Goal: Check status: Check status

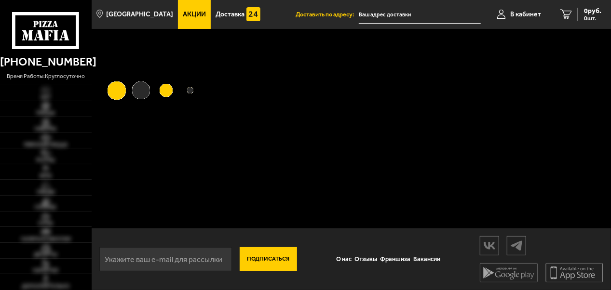
type input "[STREET_ADDRESS]"
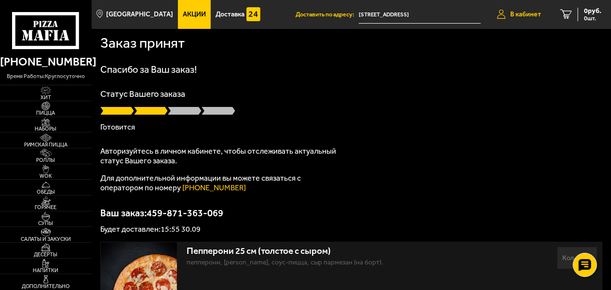
click at [513, 15] on span "В кабинет" at bounding box center [525, 14] width 31 height 7
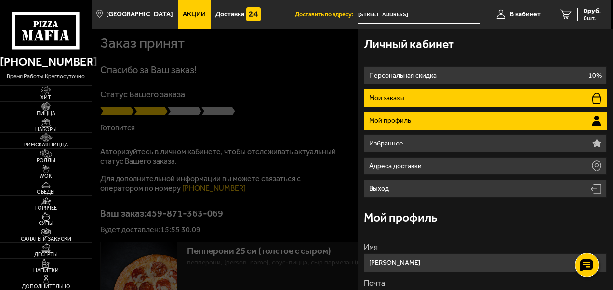
click at [419, 98] on li "Мои заказы" at bounding box center [485, 98] width 243 height 18
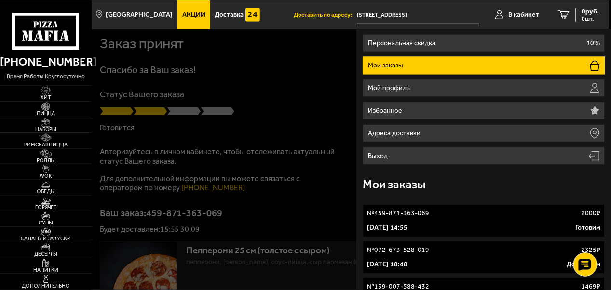
scroll to position [30, 0]
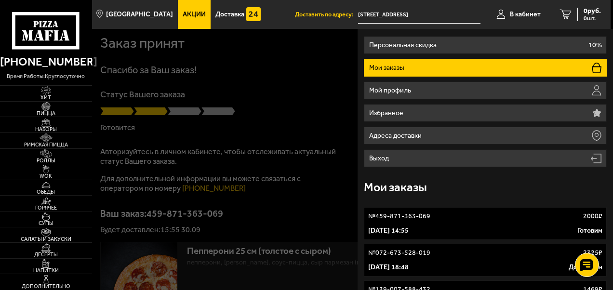
click at [466, 219] on div "№ 459-871-363-069 2000 ₽" at bounding box center [485, 217] width 234 height 10
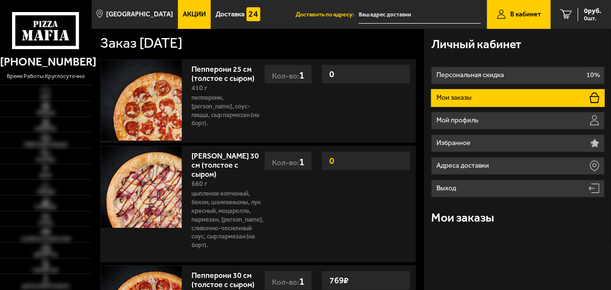
type input "[STREET_ADDRESS]"
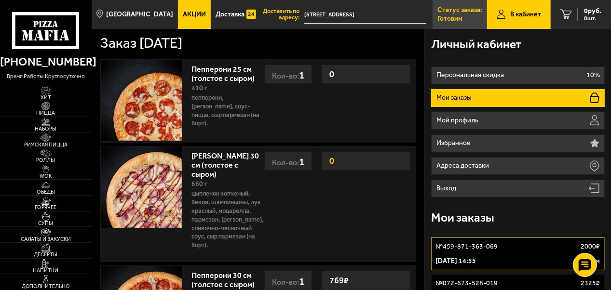
click at [453, 14] on p "Статус заказа:" at bounding box center [459, 10] width 45 height 7
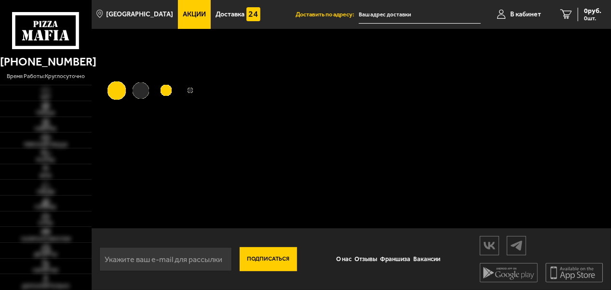
type input "[STREET_ADDRESS]"
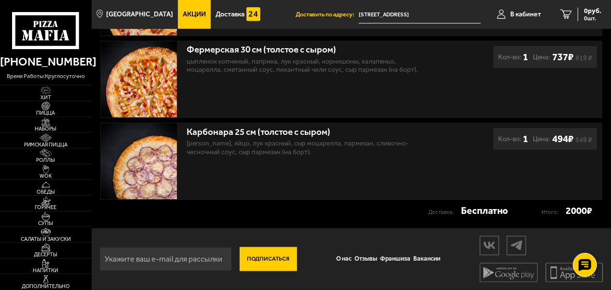
scroll to position [447, 0]
click at [345, 261] on link "О нас" at bounding box center [344, 259] width 18 height 19
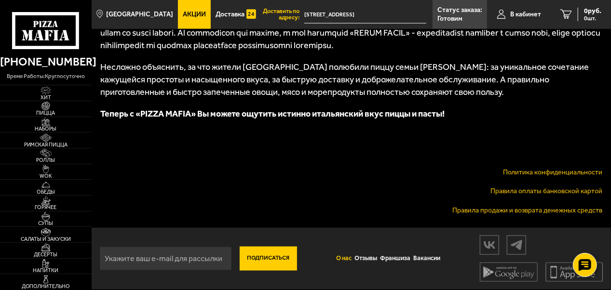
scroll to position [707, 0]
click at [371, 259] on link "Отзывы" at bounding box center [366, 258] width 26 height 19
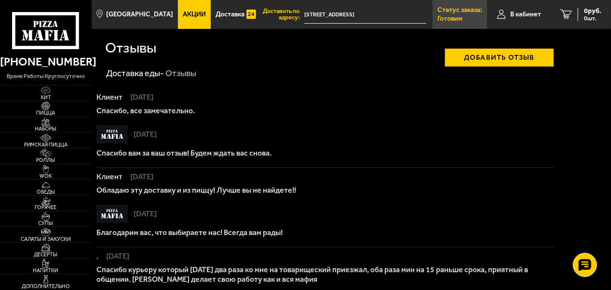
click at [471, 9] on p "Статус заказа:" at bounding box center [459, 10] width 45 height 7
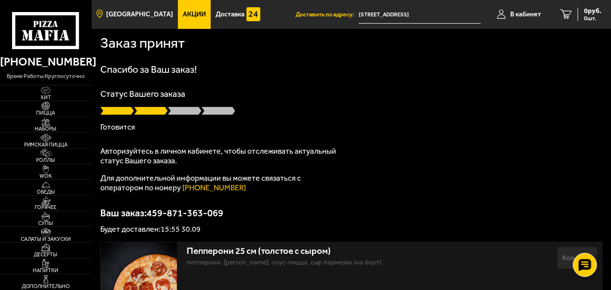
click at [131, 15] on span "[GEOGRAPHIC_DATA]" at bounding box center [139, 14] width 67 height 7
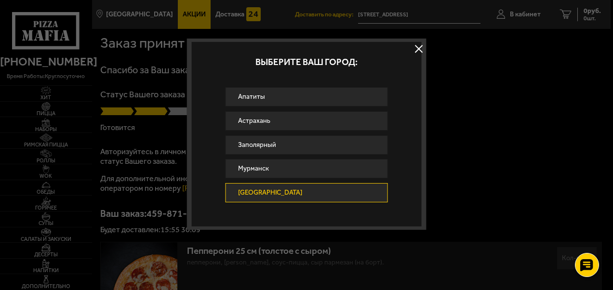
click at [243, 192] on link "[GEOGRAPHIC_DATA]" at bounding box center [306, 192] width 163 height 19
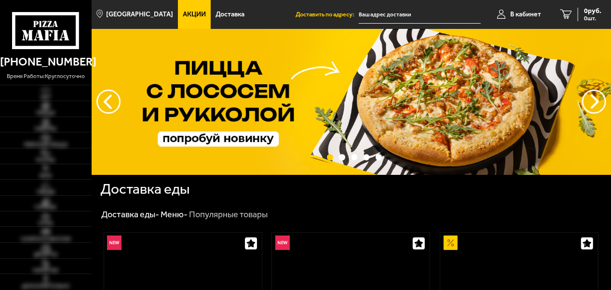
type input "[STREET_ADDRESS]"
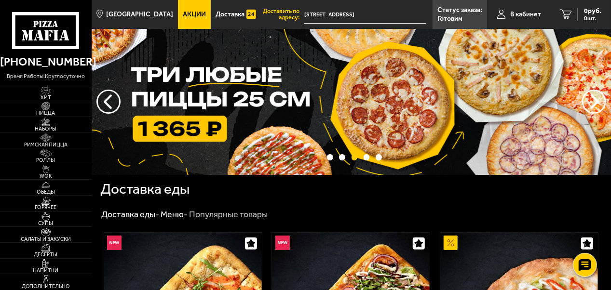
click at [49, 65] on link "[PHONE_NUMBER]" at bounding box center [46, 62] width 92 height 19
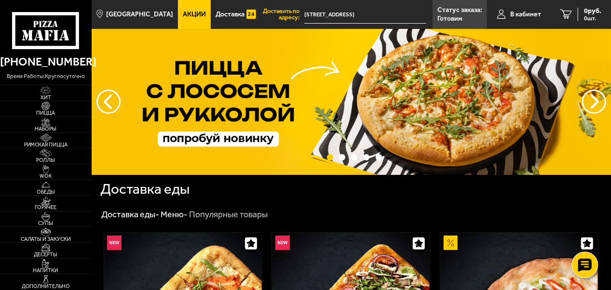
click at [586, 261] on icon at bounding box center [585, 266] width 14 height 14
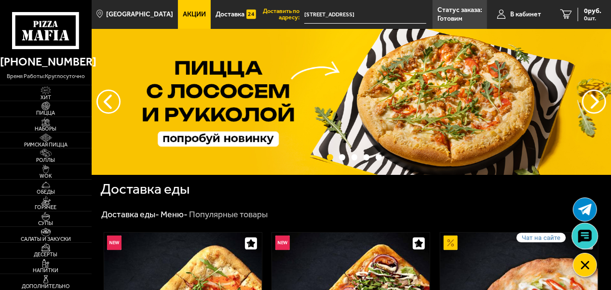
click at [585, 231] on use at bounding box center [585, 237] width 14 height 14
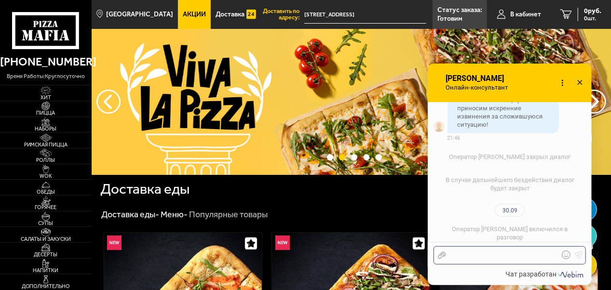
scroll to position [958, 0]
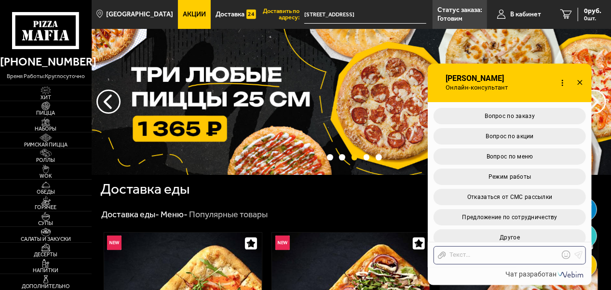
click at [461, 17] on p "Готовим" at bounding box center [449, 18] width 25 height 7
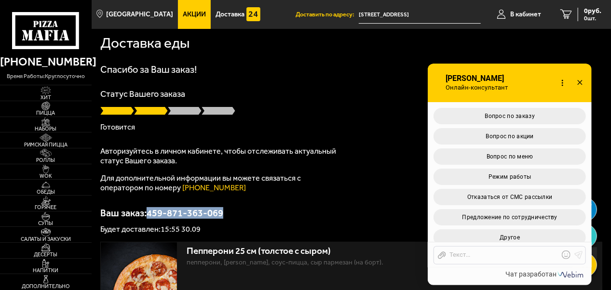
drag, startPoint x: 149, startPoint y: 213, endPoint x: 223, endPoint y: 211, distance: 73.3
click at [223, 211] on p "Ваш заказ: 459-871-363-069" at bounding box center [351, 213] width 502 height 10
copy p "459-871-363-069"
click at [481, 255] on div at bounding box center [502, 255] width 113 height 9
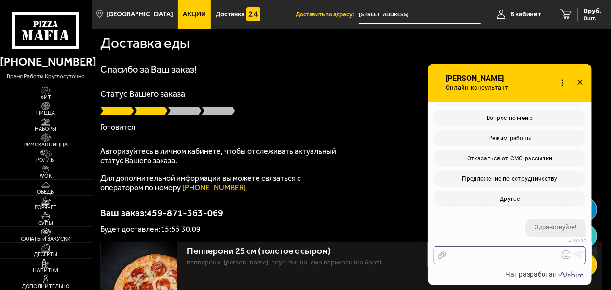
scroll to position [1186, 0]
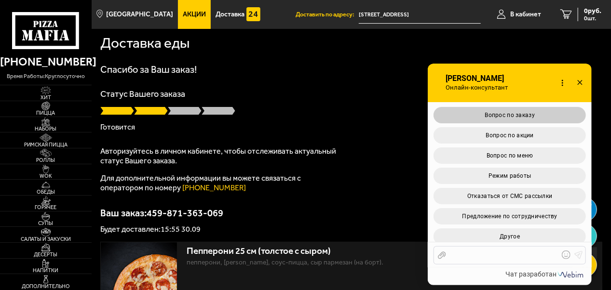
click at [487, 112] on span "Вопрос по заказу" at bounding box center [510, 115] width 50 height 7
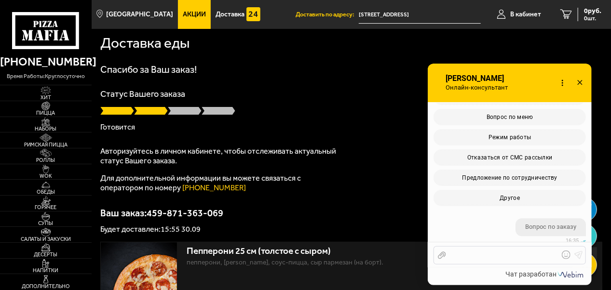
scroll to position [1406, 0]
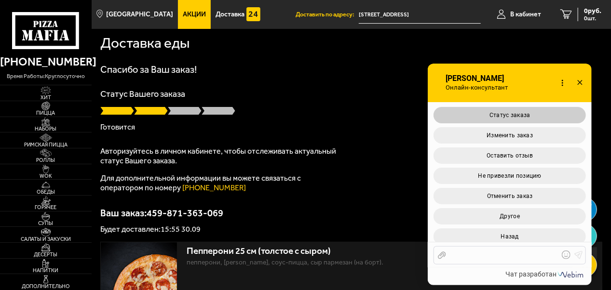
click at [513, 112] on span "Статус заказа" at bounding box center [509, 115] width 41 height 7
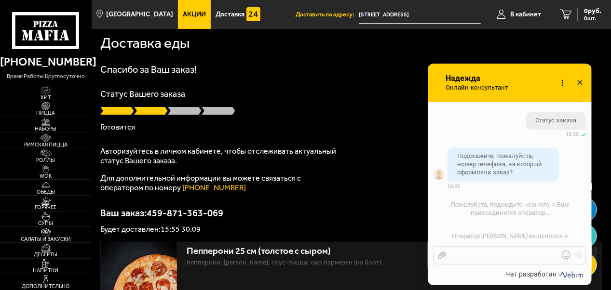
scroll to position [1611, 0]
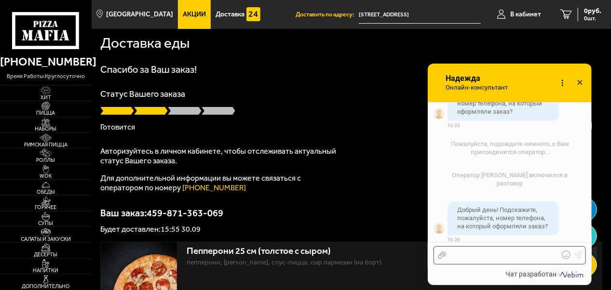
click at [477, 255] on div at bounding box center [502, 255] width 113 height 9
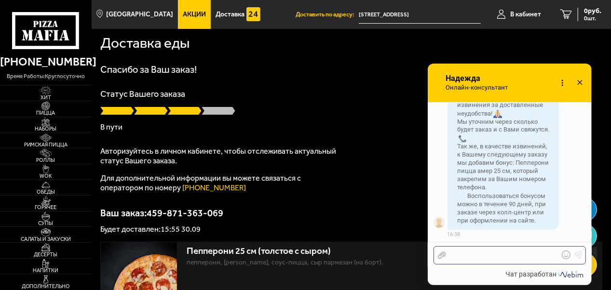
scroll to position [1955, 0]
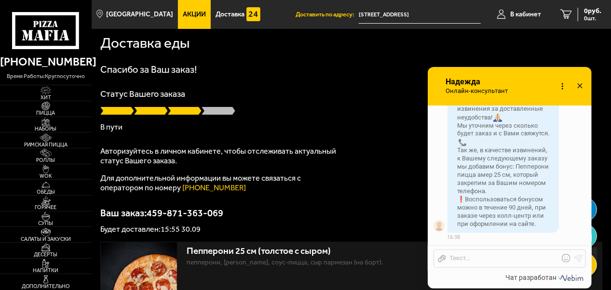
drag, startPoint x: 578, startPoint y: 84, endPoint x: 578, endPoint y: 101, distance: 16.9
click at [578, 88] on use at bounding box center [579, 85] width 5 height 5
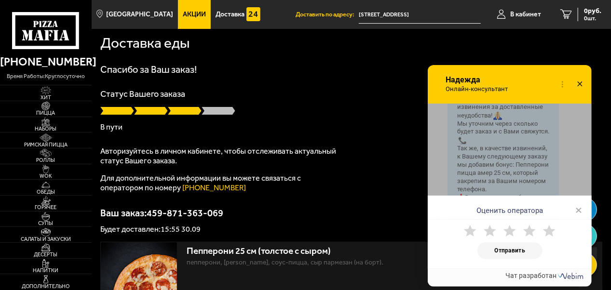
click at [559, 149] on div "Оценить оператора × Отправить" at bounding box center [510, 186] width 164 height 165
click at [578, 212] on span "×" at bounding box center [578, 210] width 7 height 14
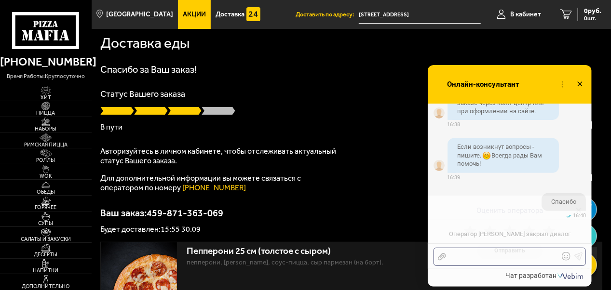
scroll to position [2069, 0]
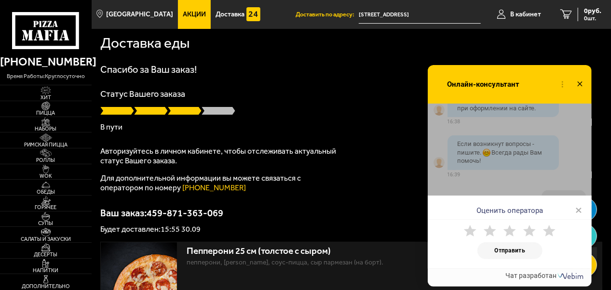
click at [546, 230] on use at bounding box center [549, 231] width 13 height 12
click at [507, 248] on button "Отправить" at bounding box center [509, 251] width 65 height 17
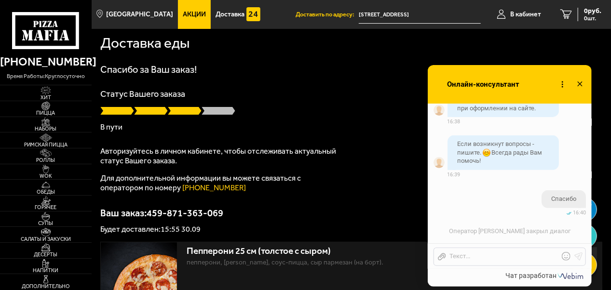
click at [581, 86] on icon at bounding box center [580, 85] width 14 height 14
